Goal: Task Accomplishment & Management: Use online tool/utility

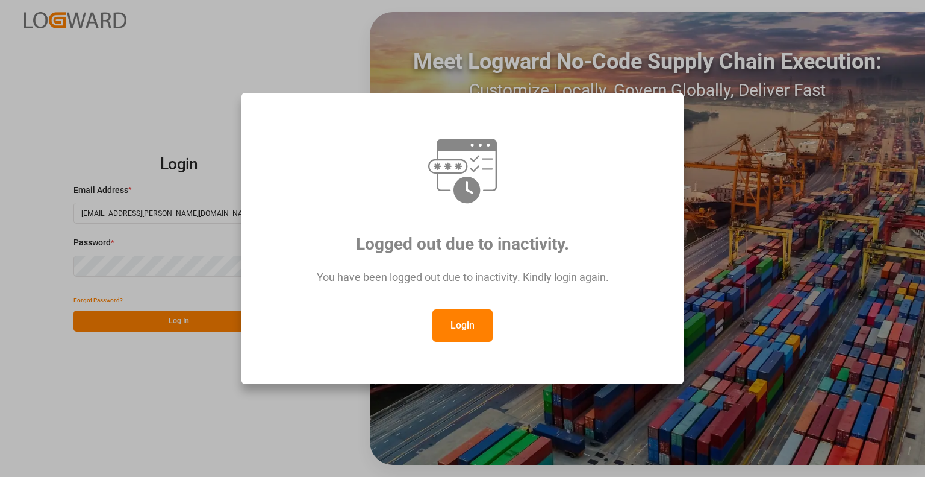
click at [460, 334] on button "Login" at bounding box center [463, 325] width 60 height 33
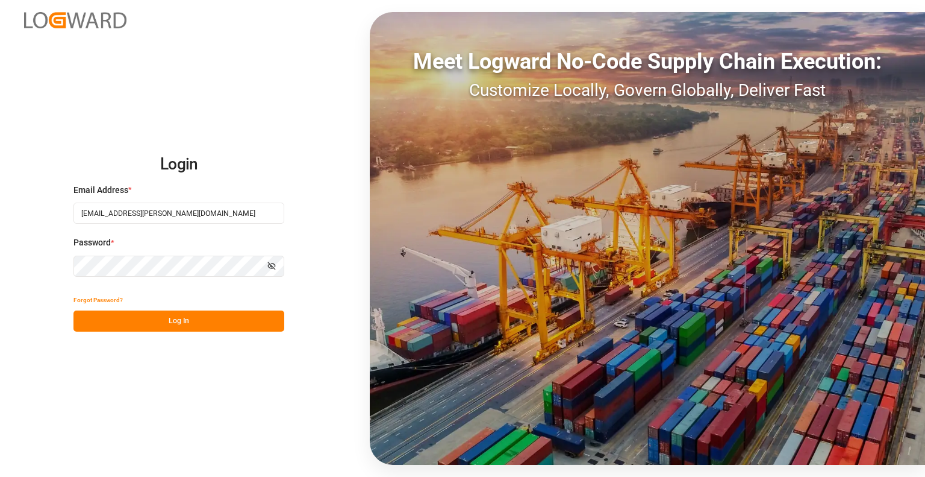
click at [160, 313] on button "Log In" at bounding box center [179, 320] width 211 height 21
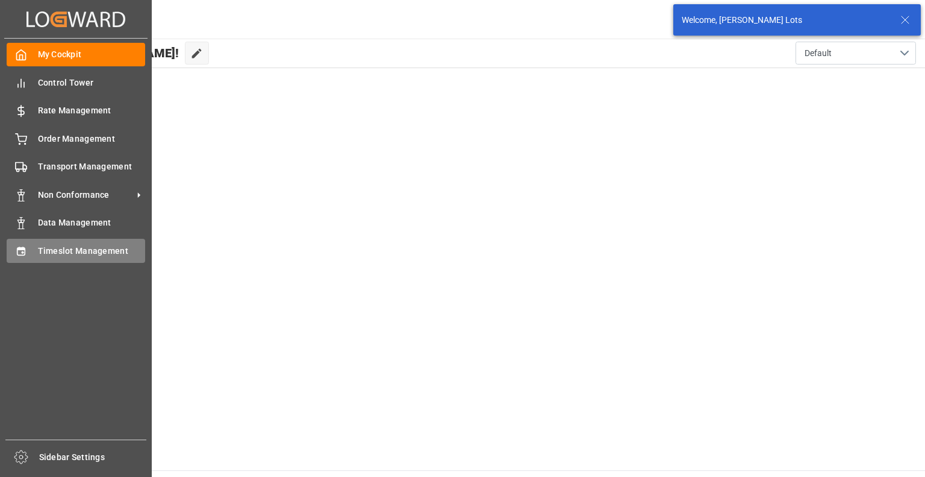
click at [67, 242] on div "Timeslot Management Timeslot Management" at bounding box center [76, 250] width 139 height 23
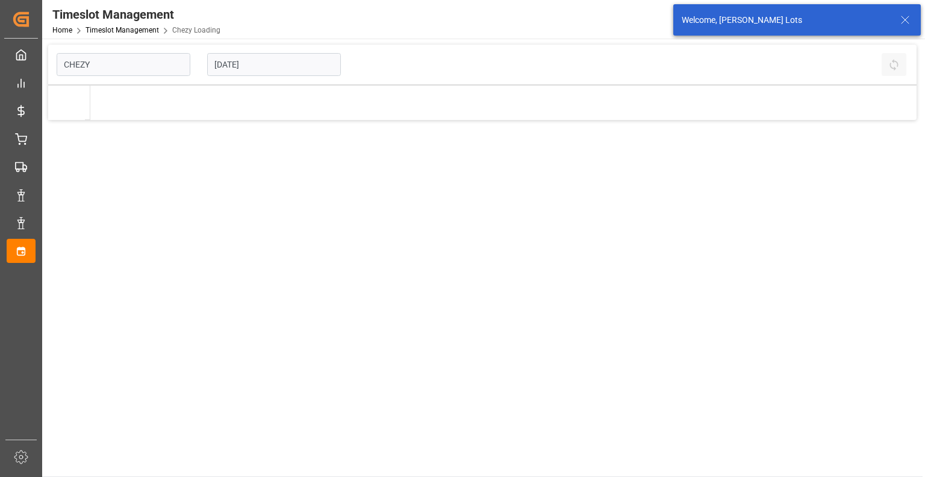
type input "Chezy Loading"
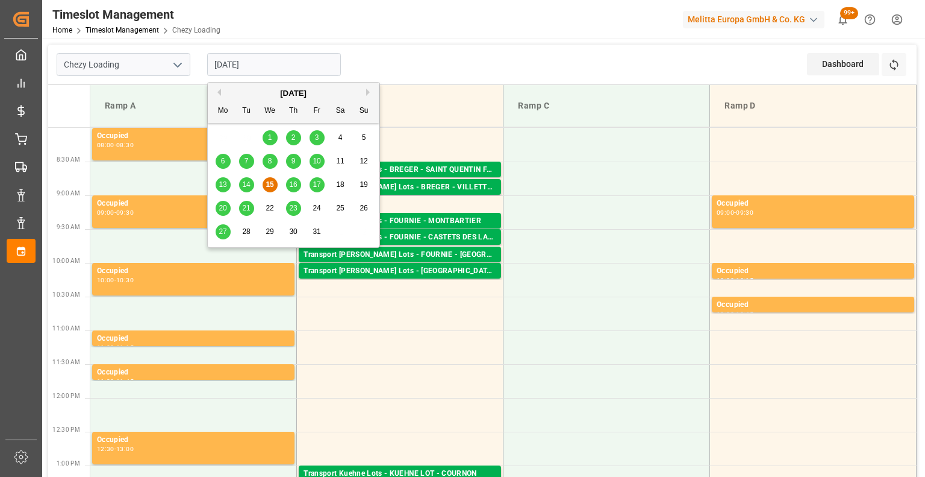
click at [277, 63] on input "[DATE]" at bounding box center [274, 64] width 134 height 23
click at [293, 185] on span "16" at bounding box center [293, 184] width 8 height 8
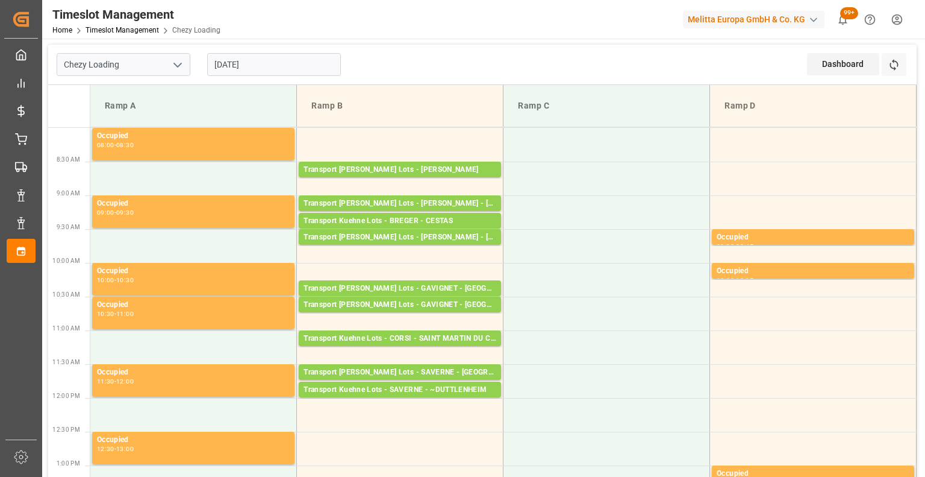
click at [220, 57] on input "[DATE]" at bounding box center [274, 64] width 134 height 23
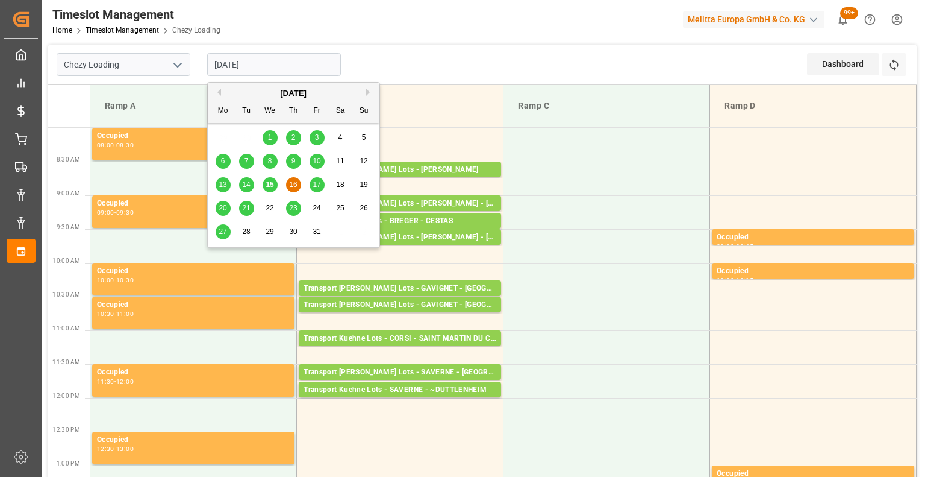
click at [316, 184] on span "17" at bounding box center [317, 184] width 8 height 8
type input "[DATE]"
